Goal: Communication & Community: Answer question/provide support

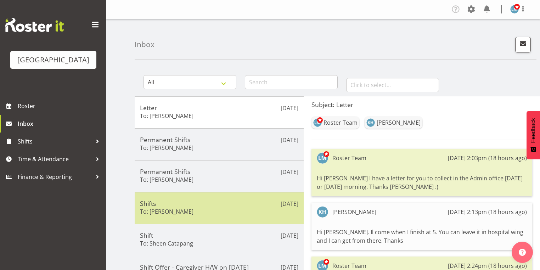
click at [224, 194] on div "[DATE] Shifts To: [PERSON_NAME]" at bounding box center [219, 208] width 169 height 32
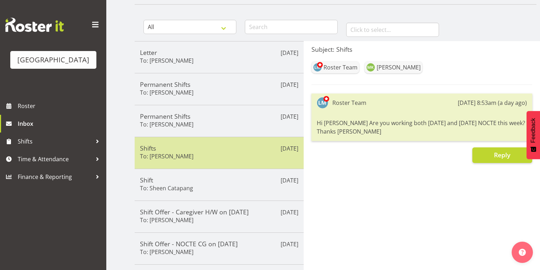
scroll to position [57, 0]
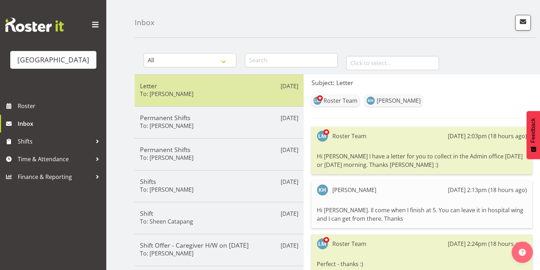
scroll to position [57, 0]
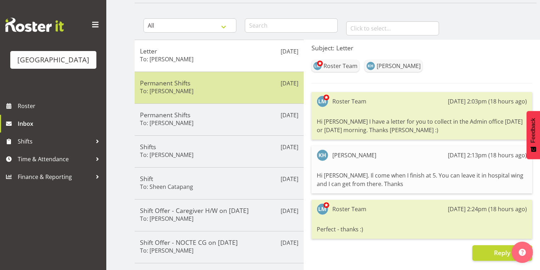
click at [234, 88] on div "Permanent Shifts To: [PERSON_NAME]" at bounding box center [219, 87] width 158 height 17
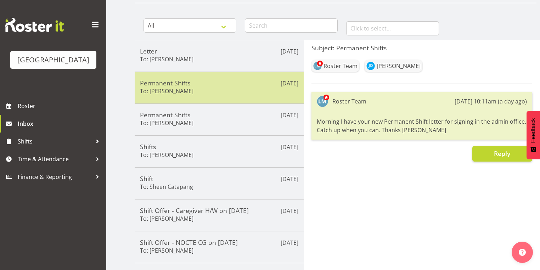
scroll to position [85, 0]
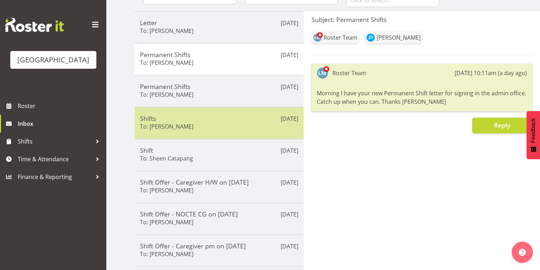
click at [251, 125] on div "Shifts To: [PERSON_NAME]" at bounding box center [219, 122] width 158 height 17
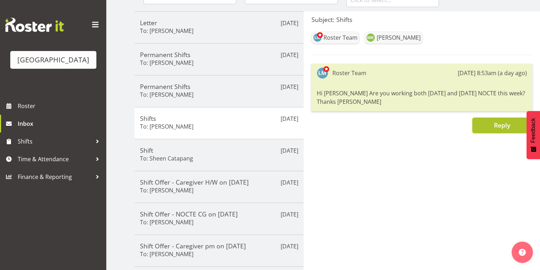
click at [503, 126] on span "Reply" at bounding box center [502, 125] width 16 height 9
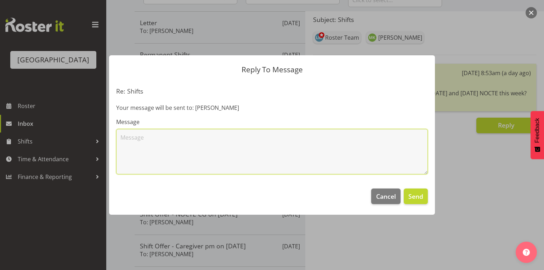
click at [162, 147] on textarea at bounding box center [272, 151] width 312 height 45
type textarea "Hi [PERSON_NAME] please contact me in regard to these shifts. Thanks [PERSON_NA…"
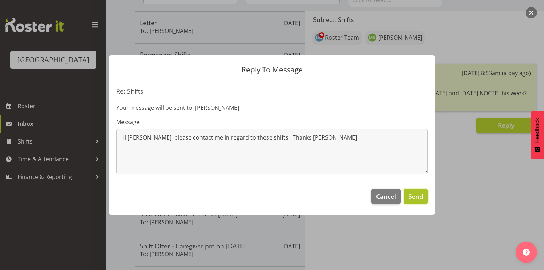
click at [414, 196] on span "Send" at bounding box center [415, 196] width 15 height 9
